Goal: Check status: Check status

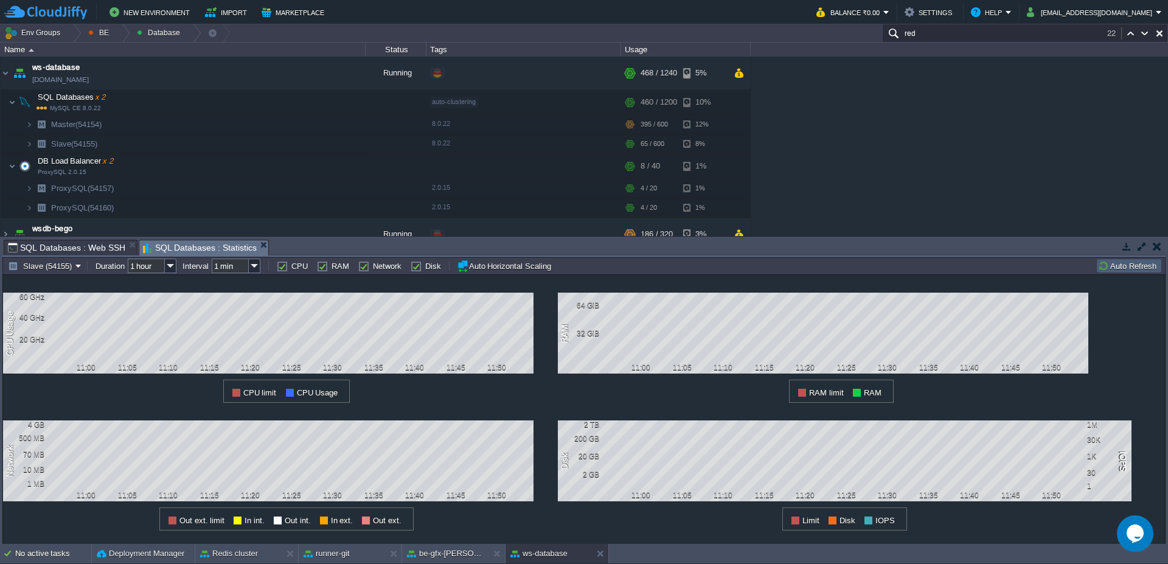
click at [1137, 271] on td "Auto Refresh" at bounding box center [1129, 265] width 66 height 15
click at [62, 272] on td "Slave (54155)" at bounding box center [44, 265] width 77 height 15
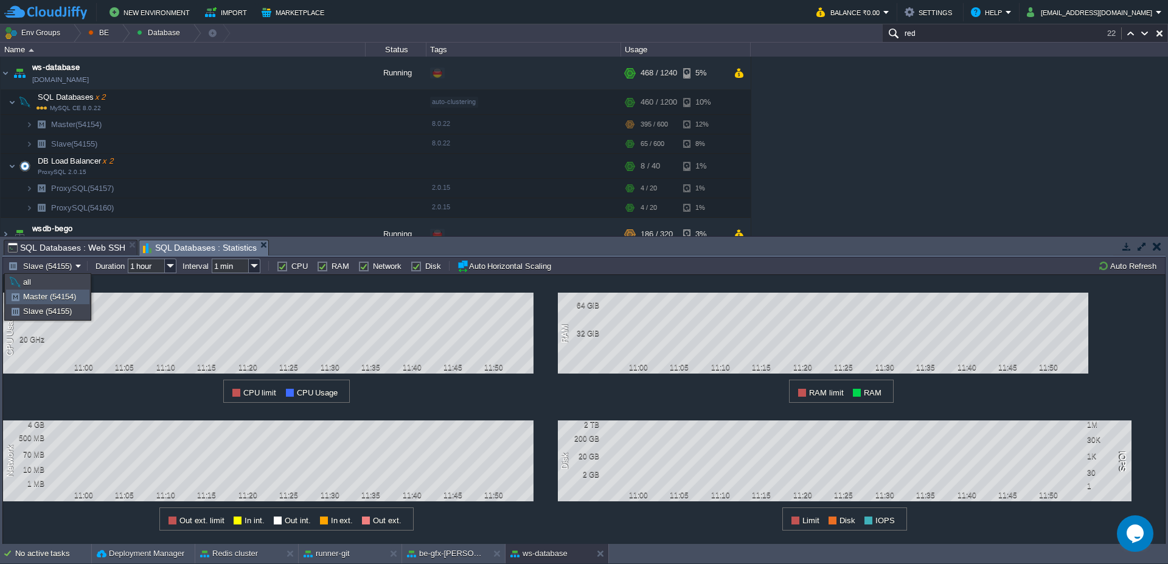
click at [50, 293] on span "Master (54154)" at bounding box center [49, 296] width 53 height 9
click at [49, 272] on td "Master (54154)" at bounding box center [46, 265] width 81 height 15
click at [39, 312] on span "Slave (54155)" at bounding box center [47, 310] width 49 height 9
click at [1122, 263] on button "Auto Refresh" at bounding box center [1129, 265] width 62 height 11
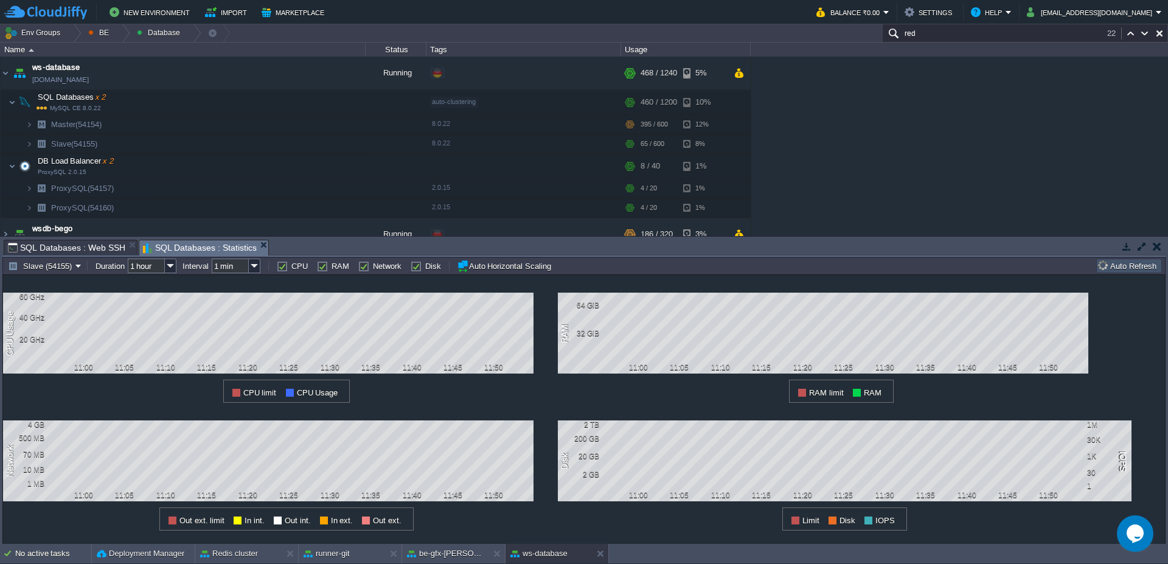
click at [1122, 263] on button "Auto Refresh" at bounding box center [1129, 265] width 62 height 11
click at [60, 266] on button "Slave (54155)" at bounding box center [42, 265] width 68 height 11
click at [50, 309] on span "Slave (54155)" at bounding box center [47, 310] width 49 height 9
click at [150, 271] on input "1 hour" at bounding box center [146, 265] width 37 height 15
click at [153, 297] on div "6 hours" at bounding box center [153, 296] width 46 height 15
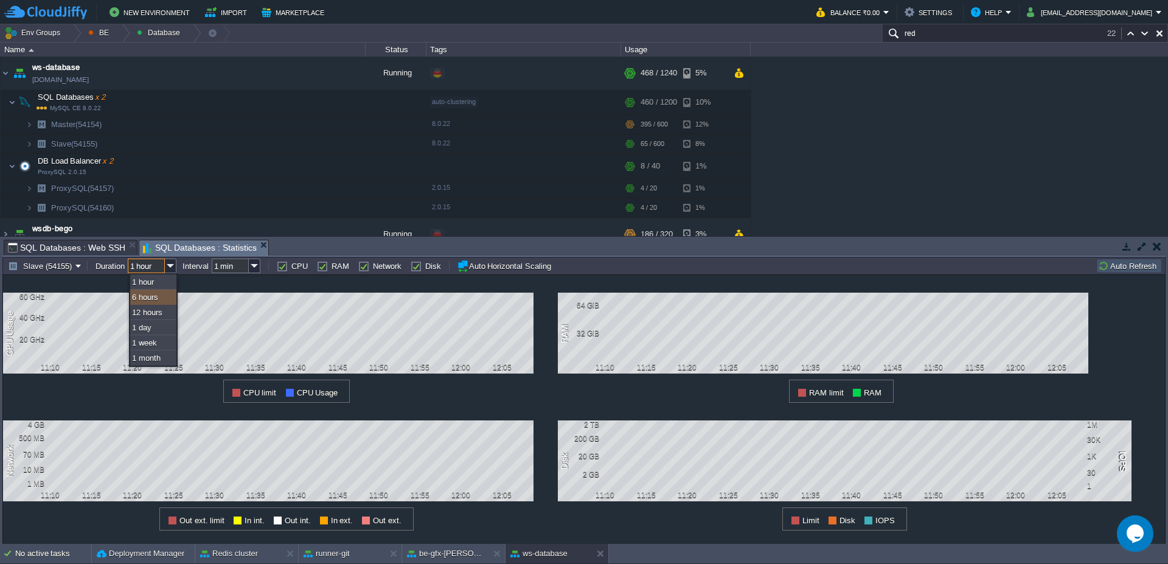
type input "6 hours"
type input "1 hour"
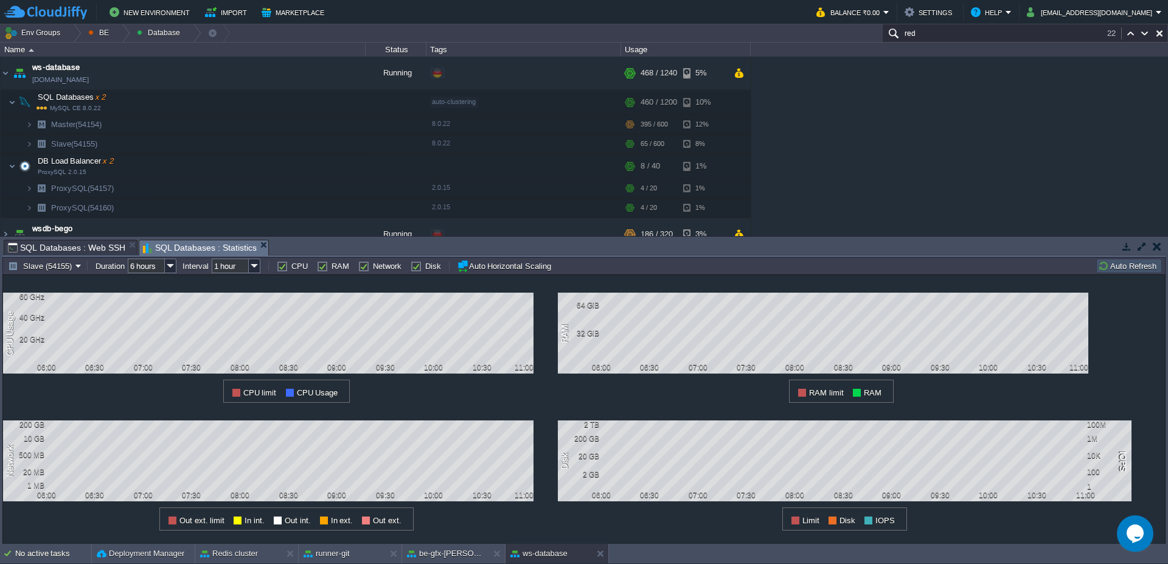
click at [154, 274] on div "Slave (54155) Duration 6 hours Interval 1 hour CPU RAM Network Disk Auto Horizo…" at bounding box center [583, 266] width 1163 height 18
click at [153, 269] on input "6 hours" at bounding box center [146, 265] width 37 height 15
click at [147, 284] on div "1 hour" at bounding box center [153, 281] width 46 height 15
type input "1 hour"
type input "1 min"
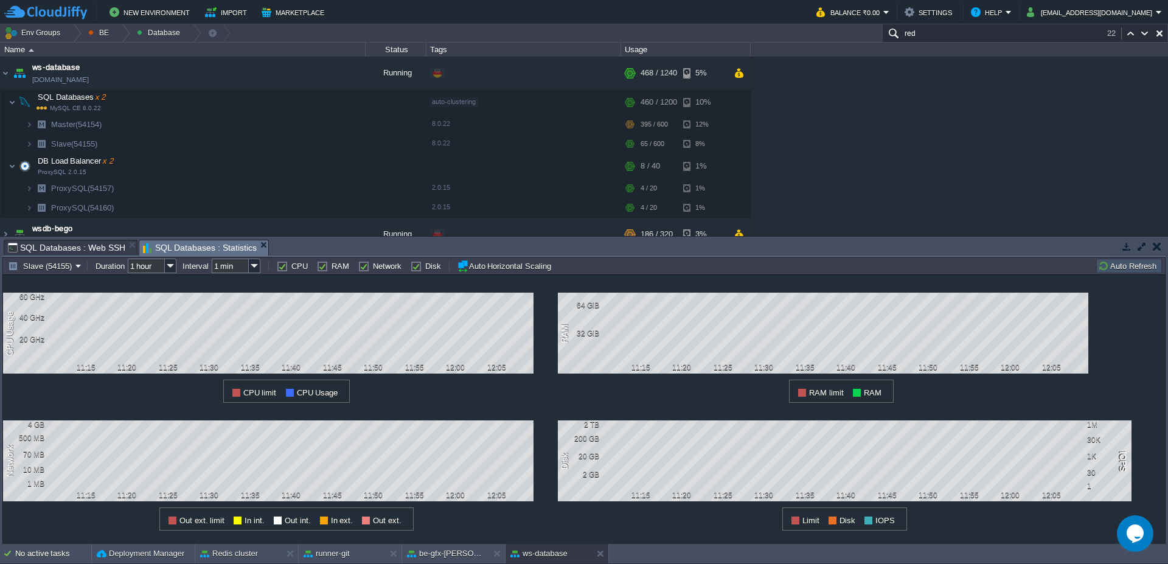
click at [1115, 265] on button "Auto Refresh" at bounding box center [1129, 265] width 62 height 11
click at [1115, 268] on button "Auto Refresh" at bounding box center [1129, 265] width 62 height 11
click at [1131, 263] on button "Auto Refresh" at bounding box center [1129, 265] width 62 height 11
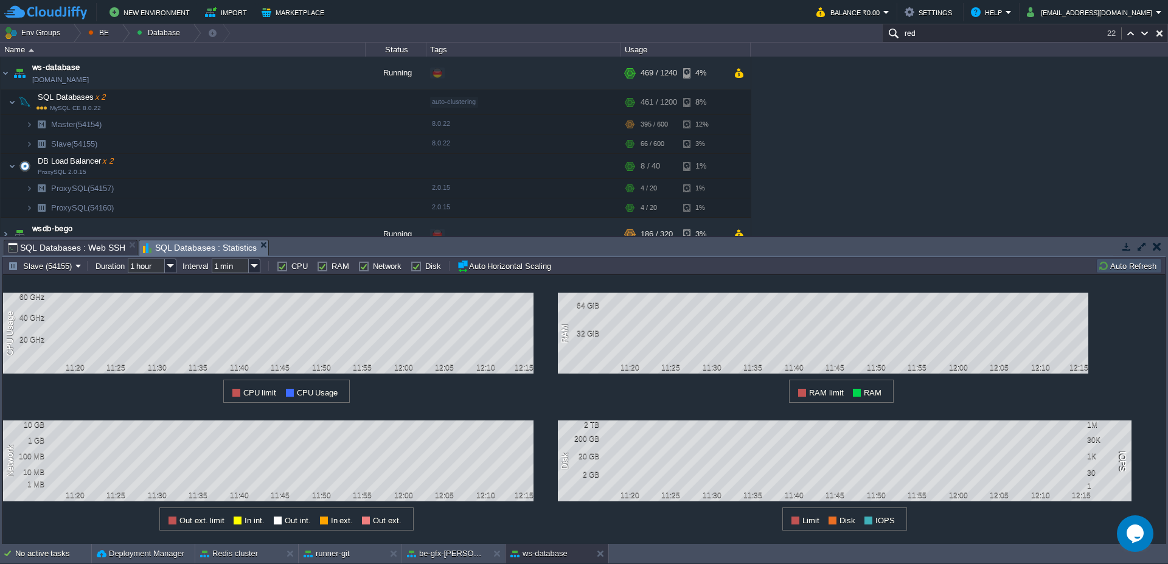
click at [1131, 263] on button "Auto Refresh" at bounding box center [1129, 265] width 62 height 11
click at [1127, 263] on button "Auto Refresh" at bounding box center [1129, 265] width 62 height 11
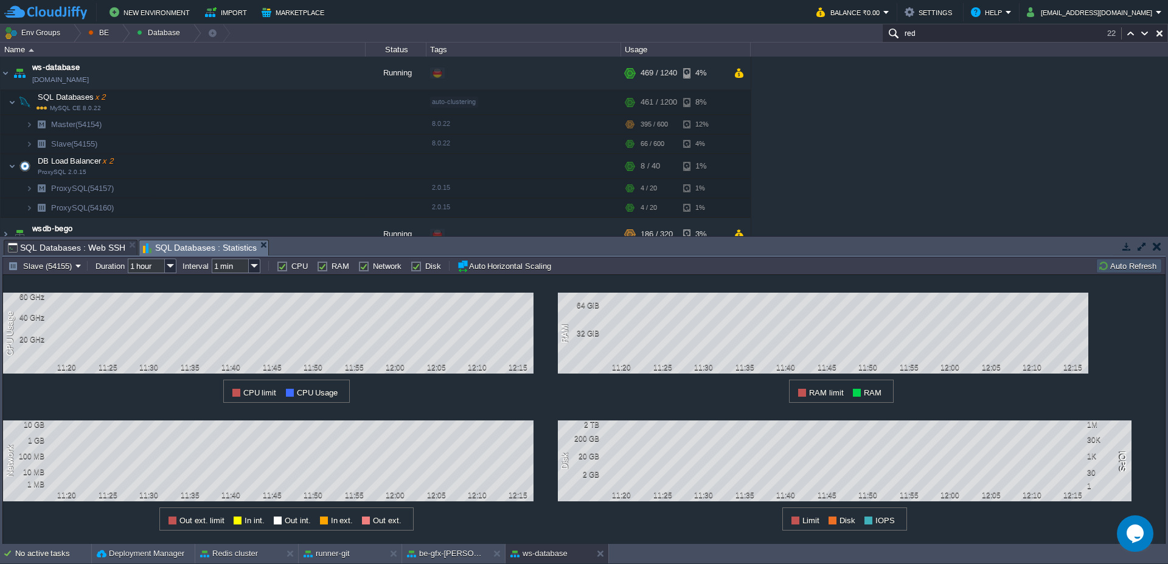
click at [1136, 268] on button "Auto Refresh" at bounding box center [1129, 265] width 62 height 11
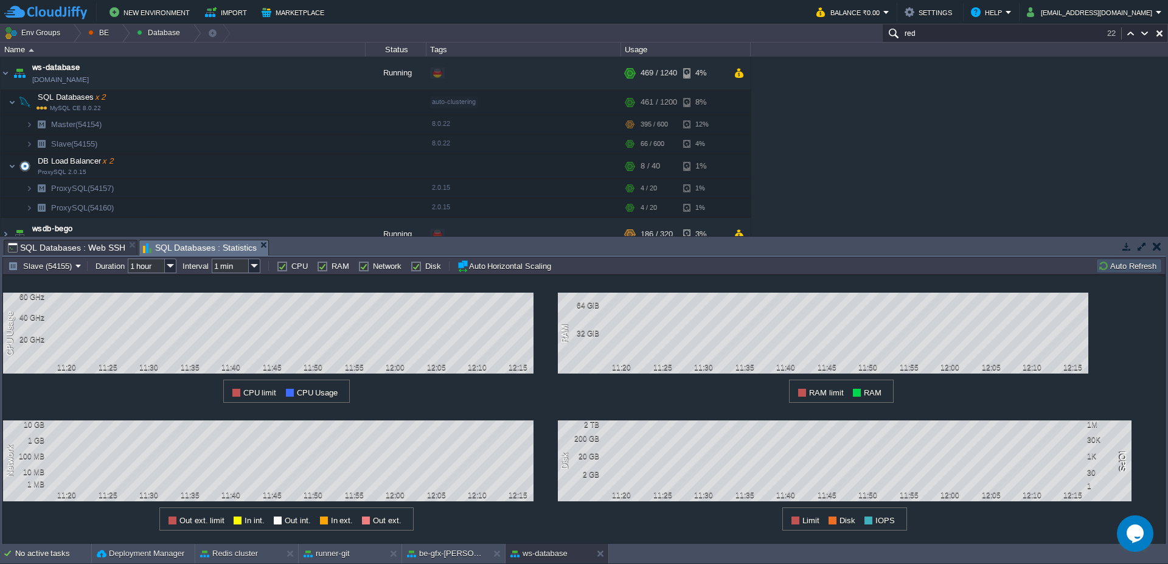
click at [1136, 268] on button "Auto Refresh" at bounding box center [1129, 265] width 62 height 11
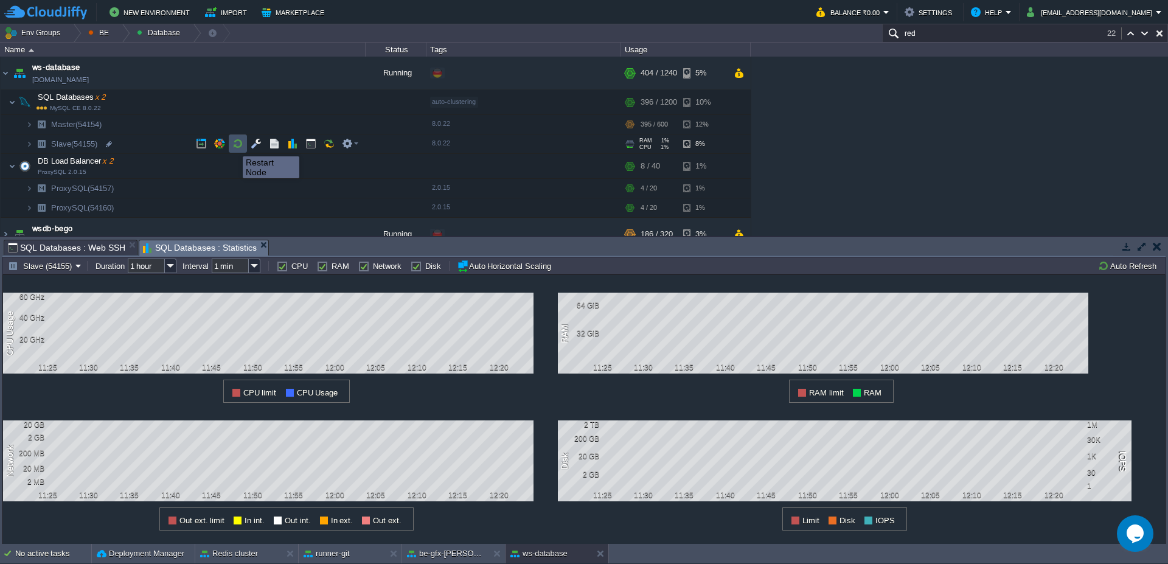
click at [234, 145] on button "button" at bounding box center [237, 143] width 11 height 11
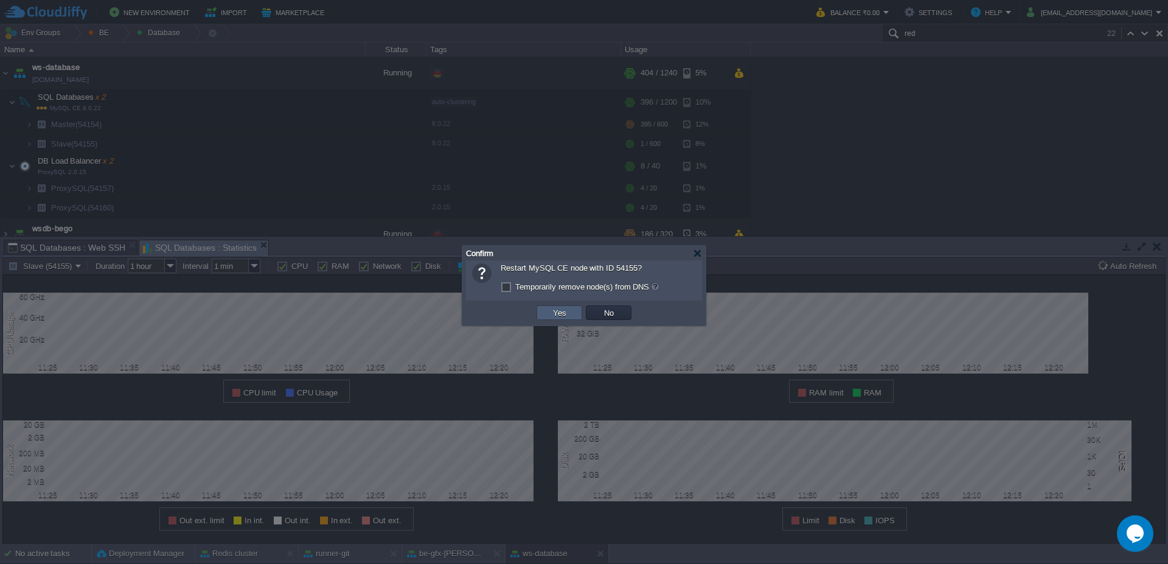
click at [555, 313] on button "Yes" at bounding box center [559, 312] width 21 height 11
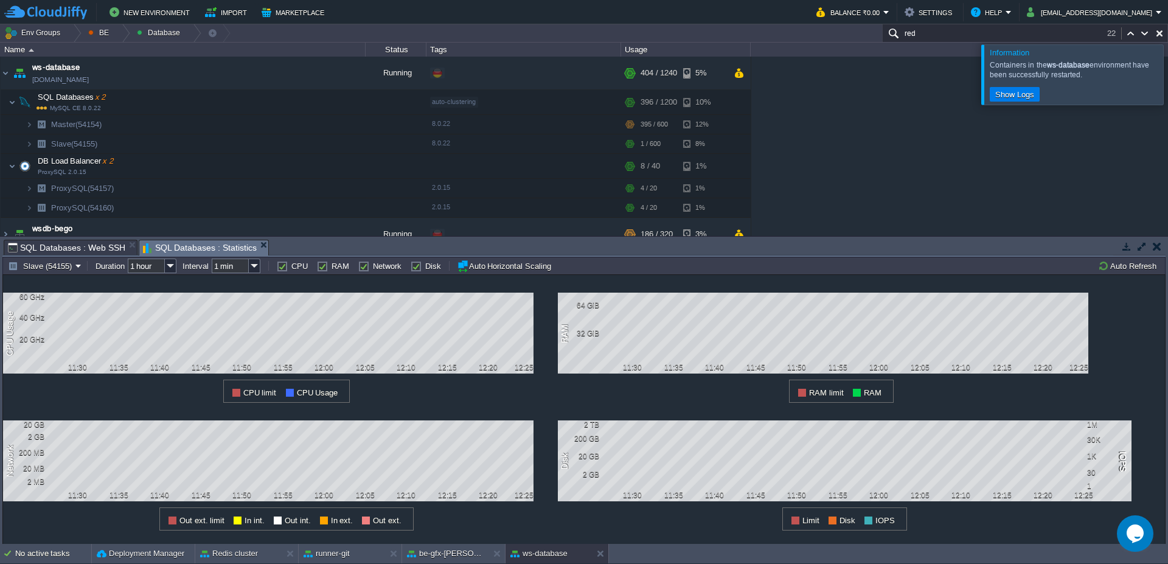
click at [1167, 66] on div at bounding box center [1182, 74] width 0 height 60
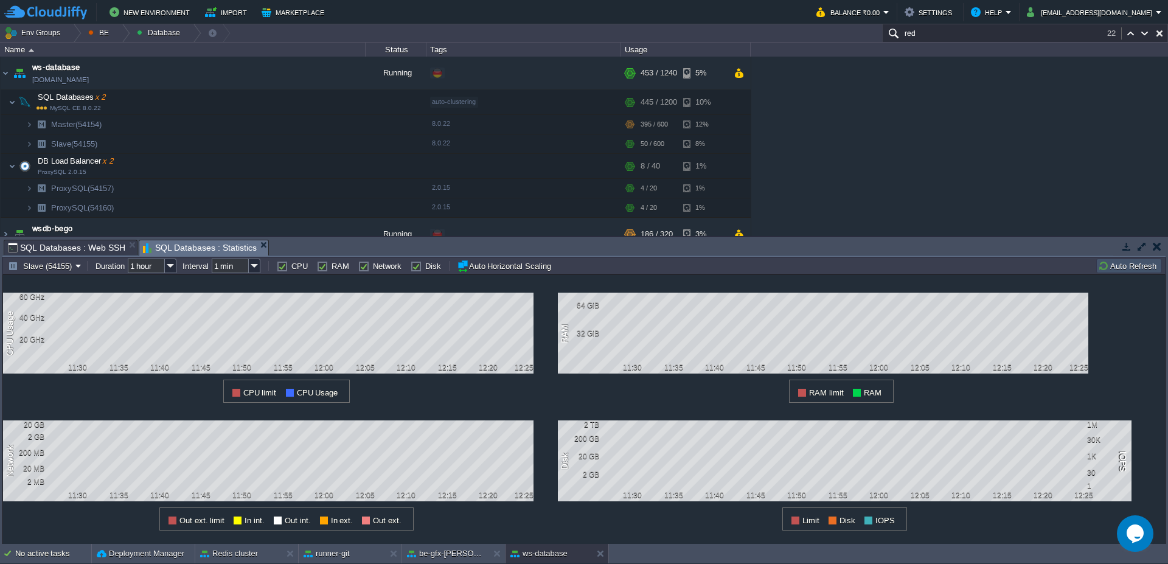
click at [1129, 266] on button "Auto Refresh" at bounding box center [1129, 265] width 62 height 11
click at [1123, 264] on button "Auto Refresh" at bounding box center [1129, 265] width 62 height 11
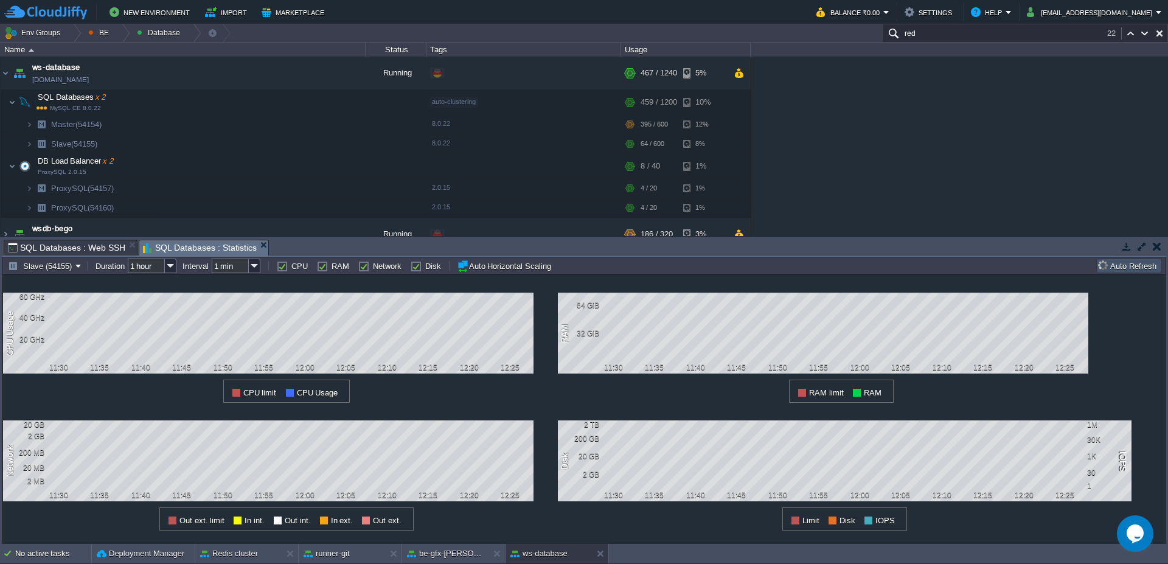
click at [1123, 266] on button "Auto Refresh" at bounding box center [1129, 265] width 62 height 11
click at [1110, 268] on button "Auto Refresh" at bounding box center [1129, 265] width 62 height 11
click at [17, 267] on button "Slave (54155)" at bounding box center [42, 265] width 68 height 11
click at [40, 300] on span "Master (54154)" at bounding box center [49, 296] width 53 height 9
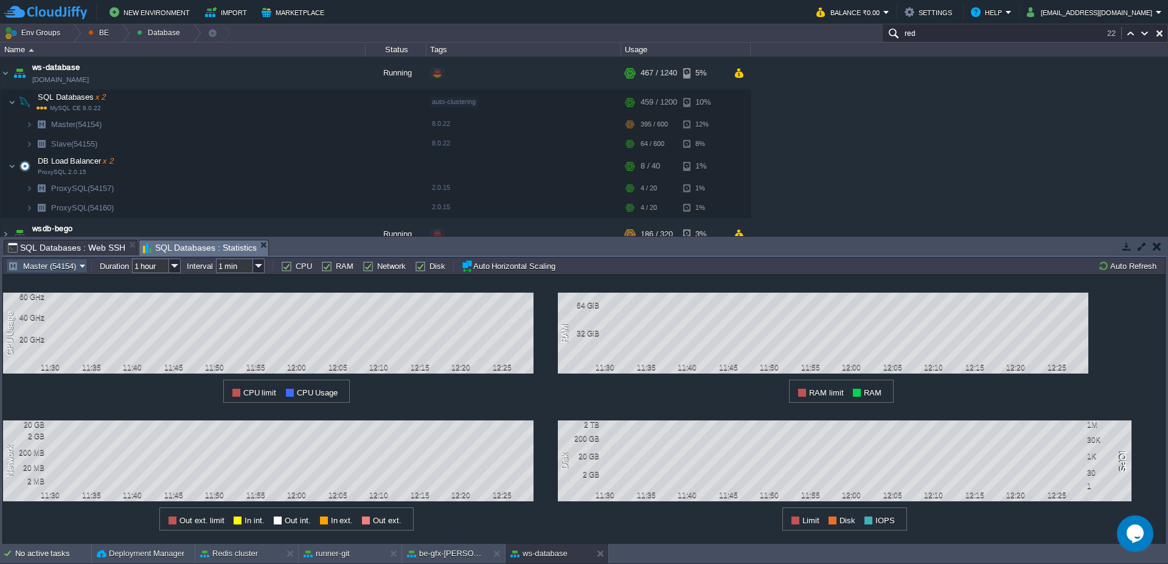
click at [27, 268] on button "Master (54154)" at bounding box center [44, 265] width 72 height 11
click at [35, 319] on ul "all Master (54154) Slave (54155)" at bounding box center [48, 297] width 86 height 46
